Goal: Entertainment & Leisure: Consume media (video, audio)

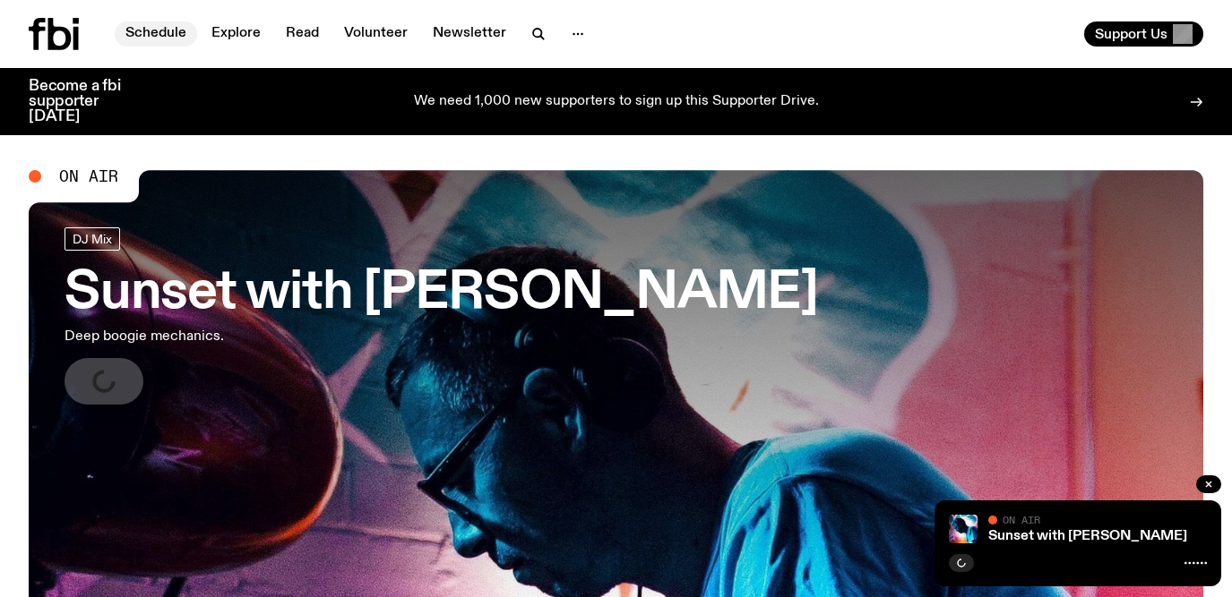
click at [178, 31] on link "Schedule" at bounding box center [156, 33] width 82 height 25
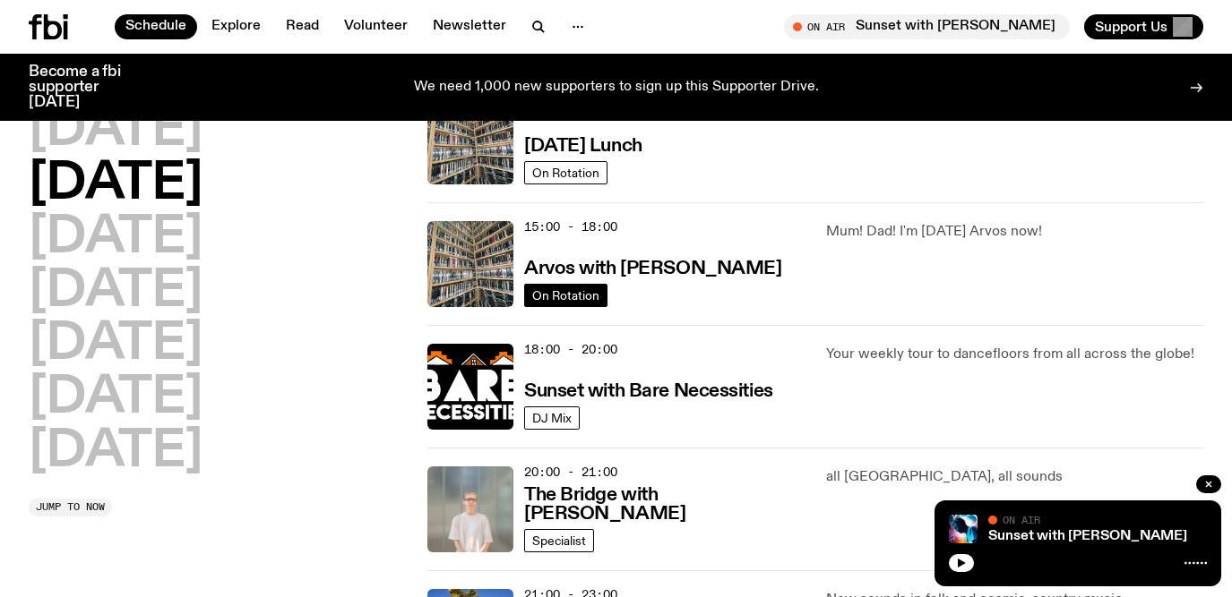
scroll to position [569, 0]
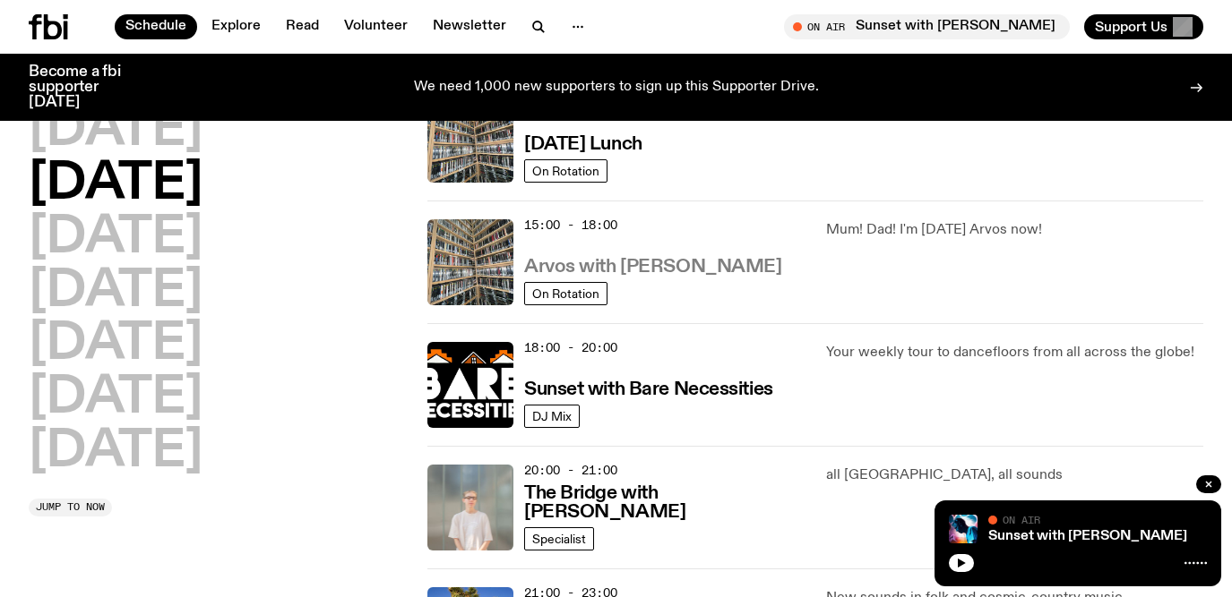
click at [562, 265] on h3 "Arvos with [PERSON_NAME]" at bounding box center [652, 267] width 257 height 19
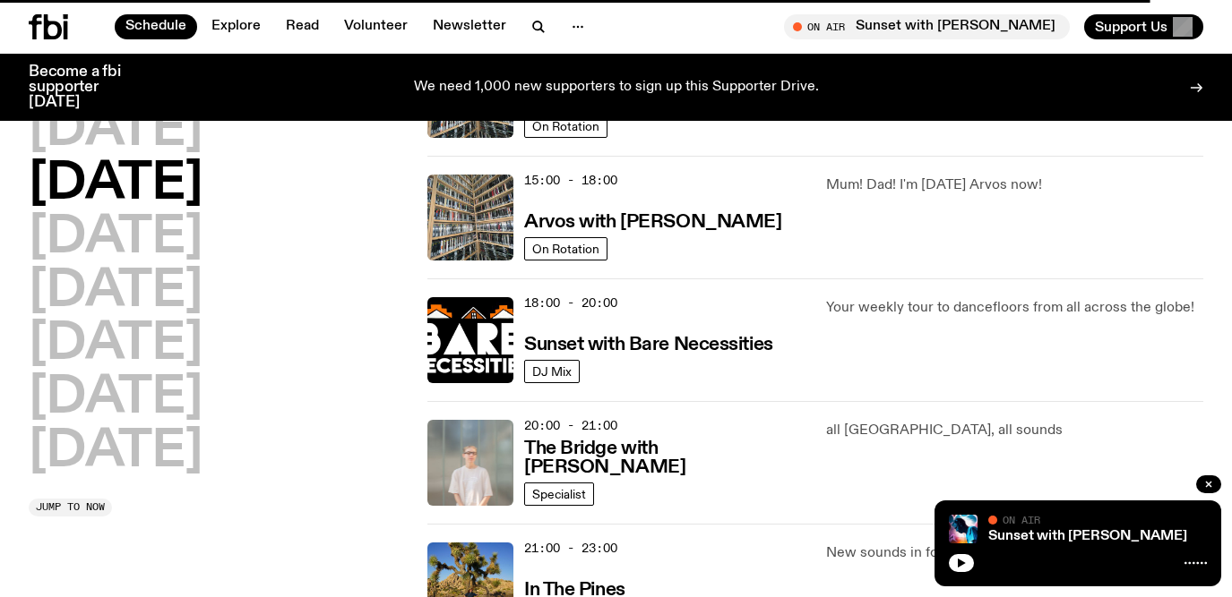
scroll to position [614, 0]
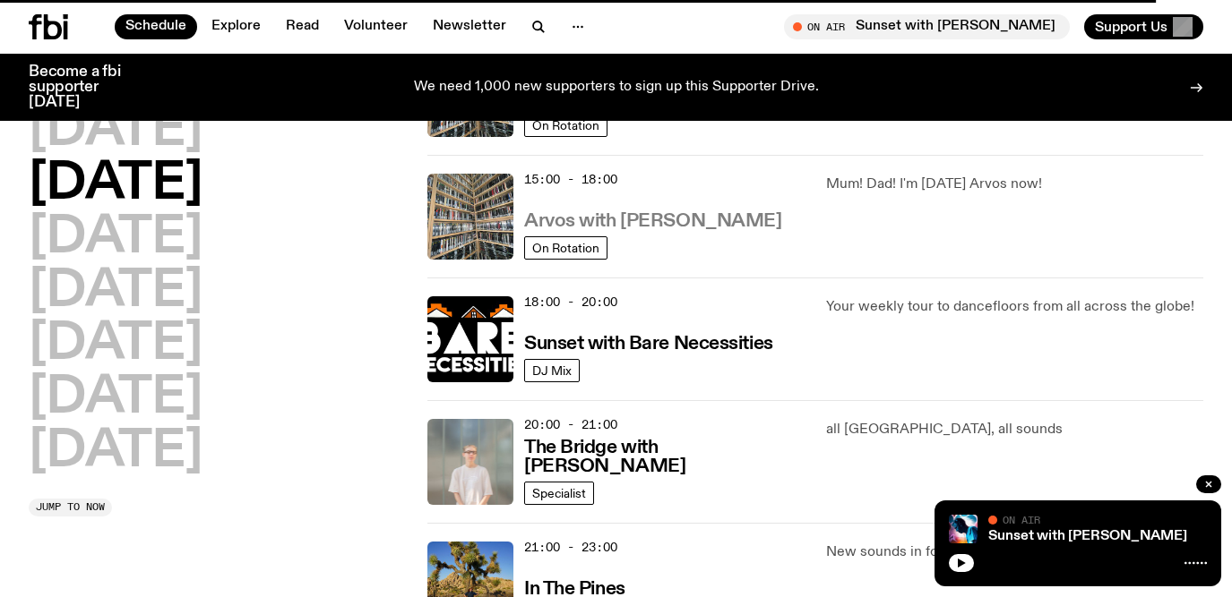
click at [586, 218] on h3 "Arvos with [PERSON_NAME]" at bounding box center [652, 221] width 257 height 19
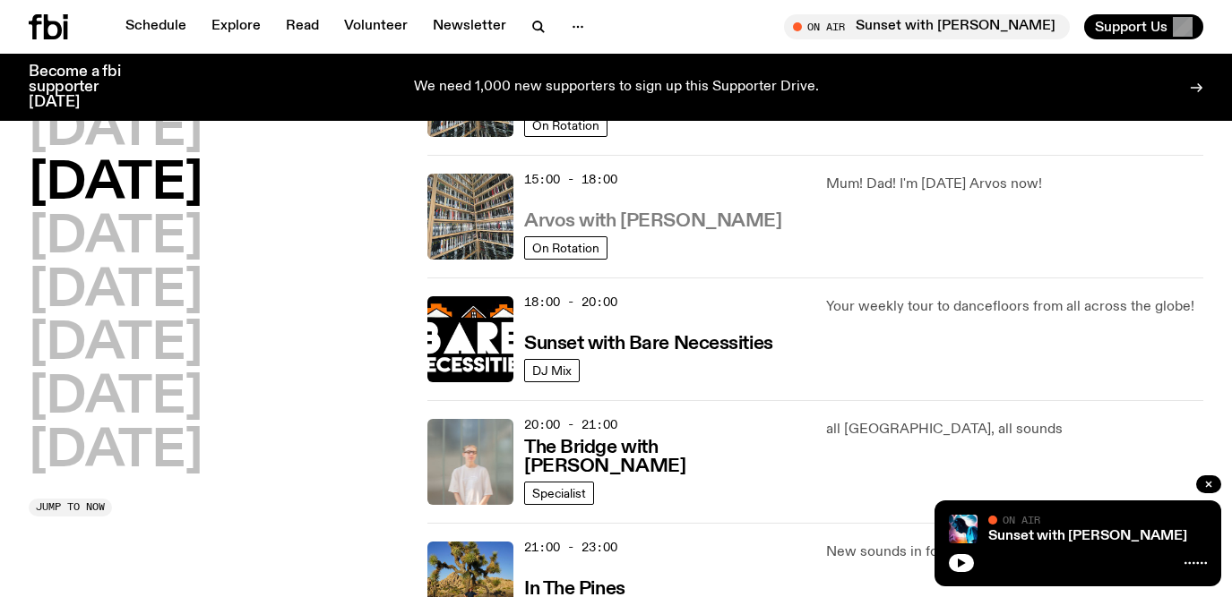
click at [599, 229] on h3 "Arvos with [PERSON_NAME]" at bounding box center [652, 221] width 257 height 19
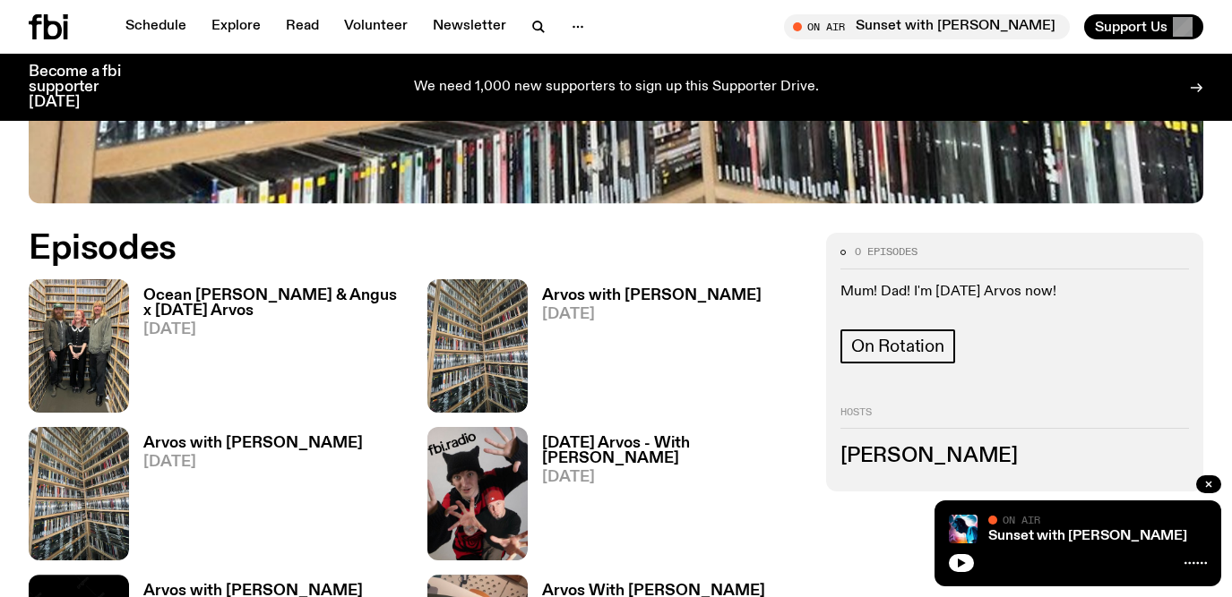
scroll to position [712, 0]
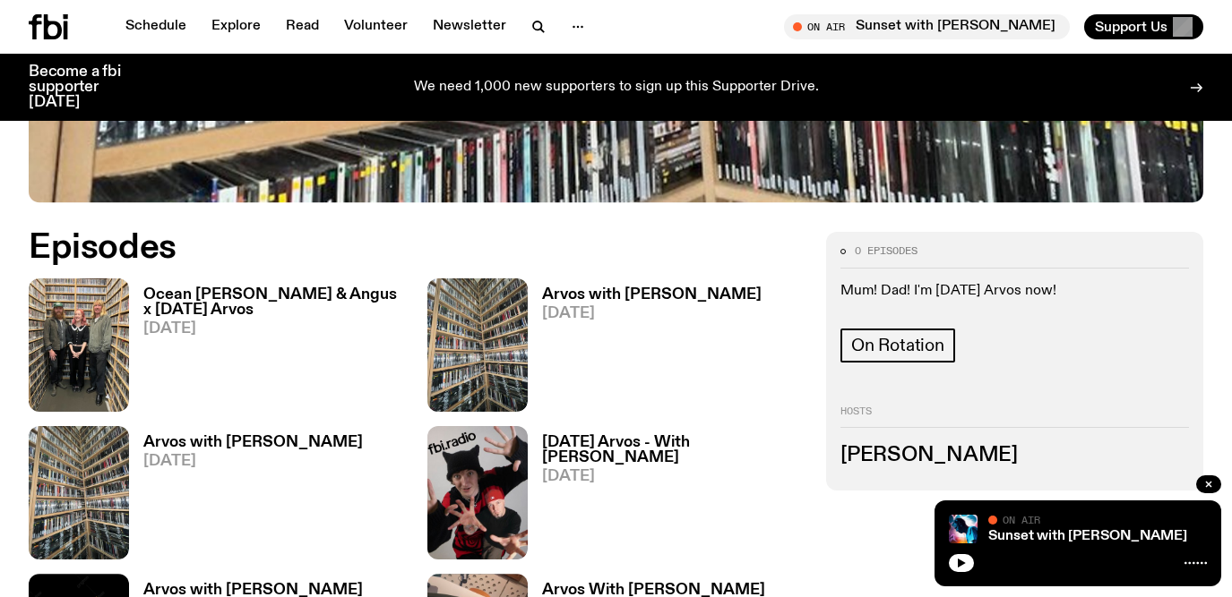
click at [228, 290] on h3 "Ocean [PERSON_NAME] & Angus x [DATE] Arvos" at bounding box center [274, 303] width 262 height 30
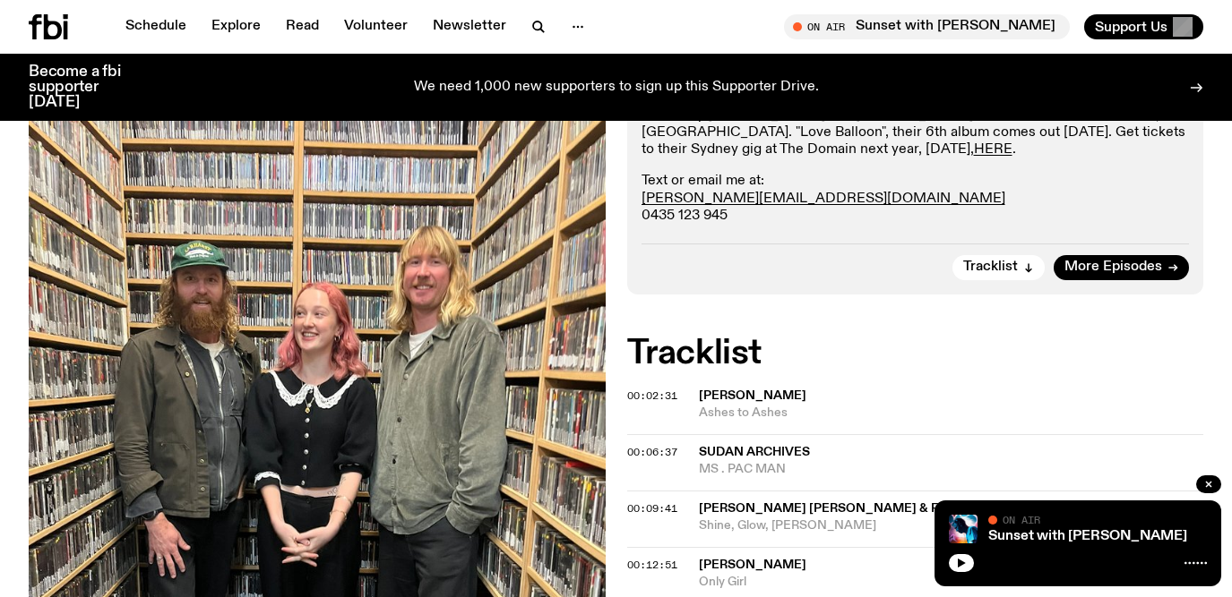
scroll to position [461, 0]
